Goal: Information Seeking & Learning: Learn about a topic

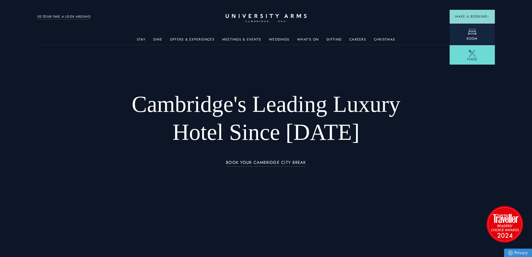
click at [478, 32] on link "Room" at bounding box center [472, 34] width 45 height 22
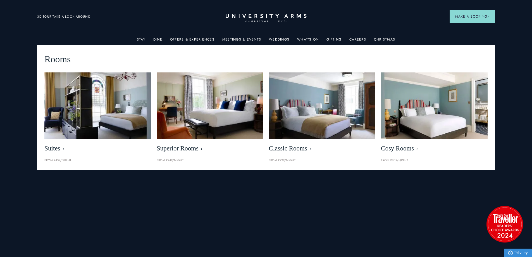
click at [142, 39] on link "Stay" at bounding box center [141, 40] width 9 height 7
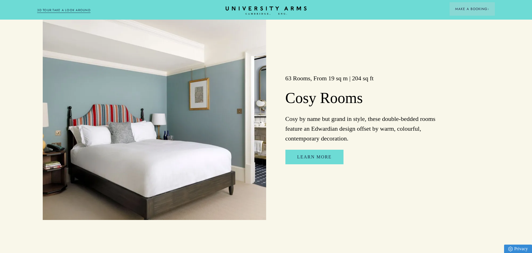
scroll to position [1174, 0]
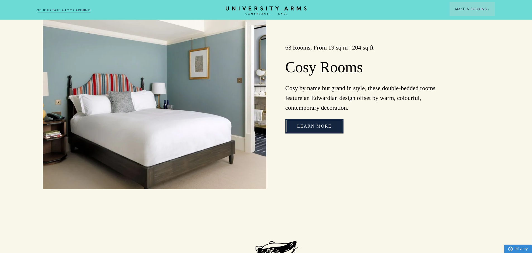
click at [323, 128] on link "Learn More" at bounding box center [315, 126] width 58 height 15
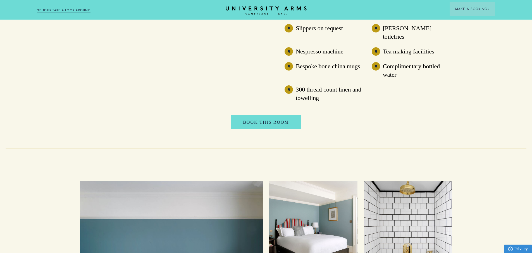
scroll to position [587, 0]
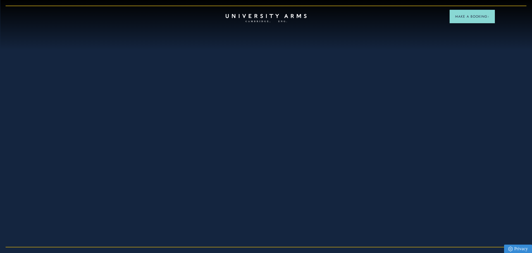
click at [69, 113] on div at bounding box center [266, 126] width 532 height 253
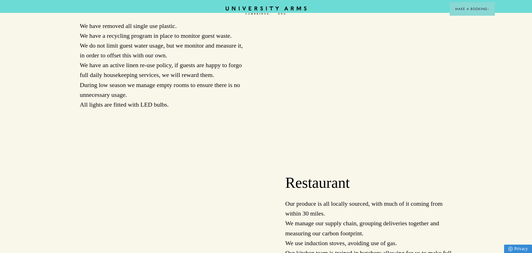
scroll to position [447, 0]
